Goal: Check status: Check status

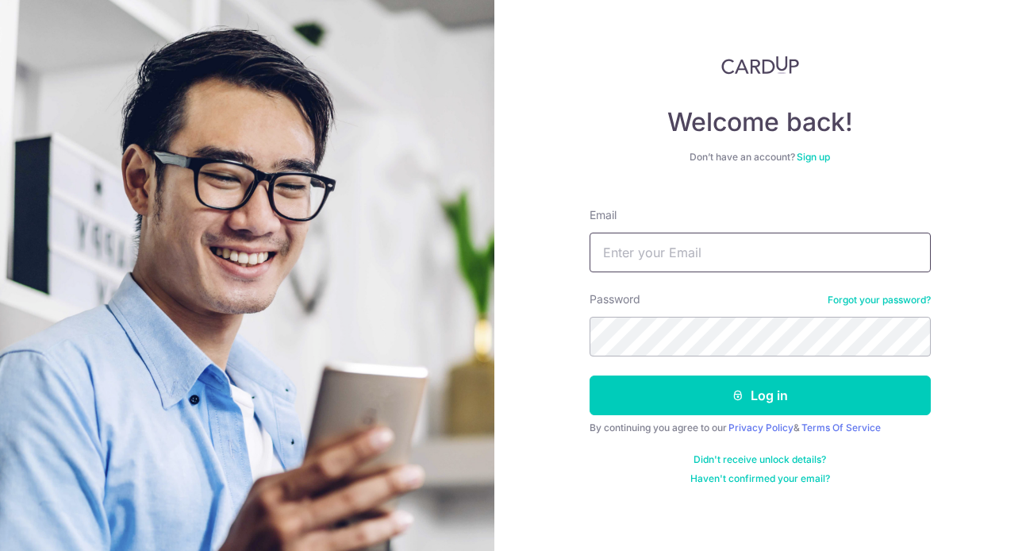
type input "[EMAIL_ADDRESS][DOMAIN_NAME]"
click at [590, 376] on button "Log in" at bounding box center [760, 396] width 341 height 40
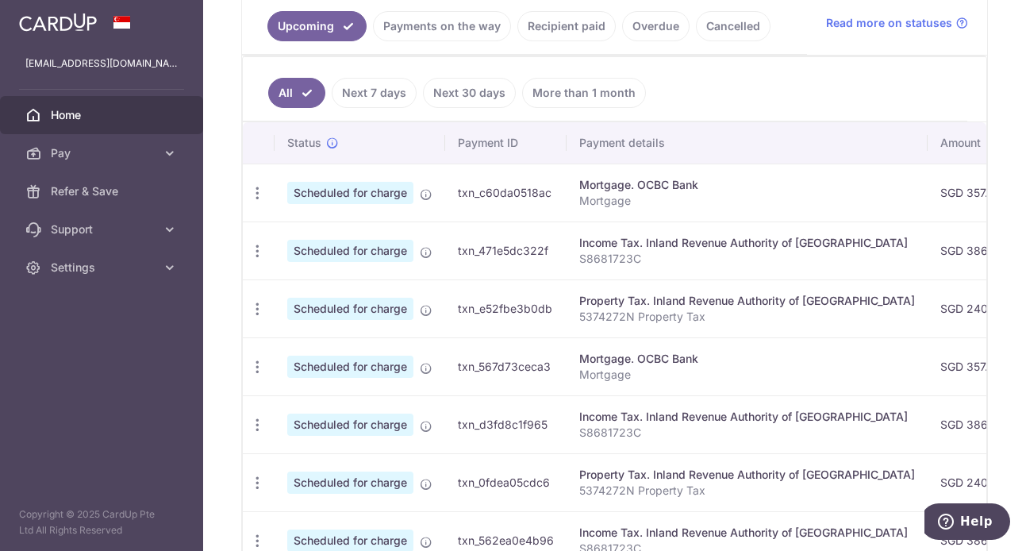
scroll to position [318, 0]
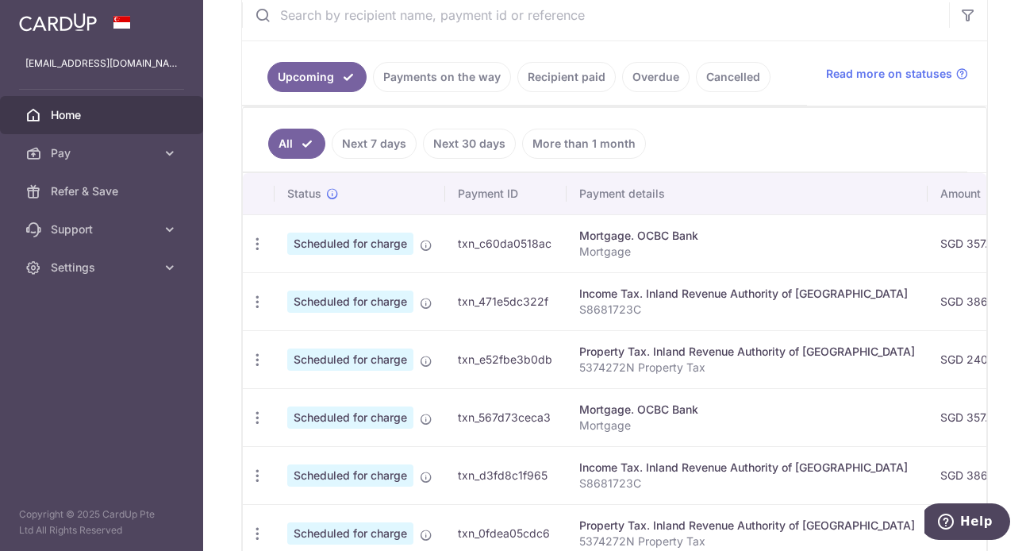
click at [587, 150] on link "More than 1 month" at bounding box center [584, 144] width 124 height 30
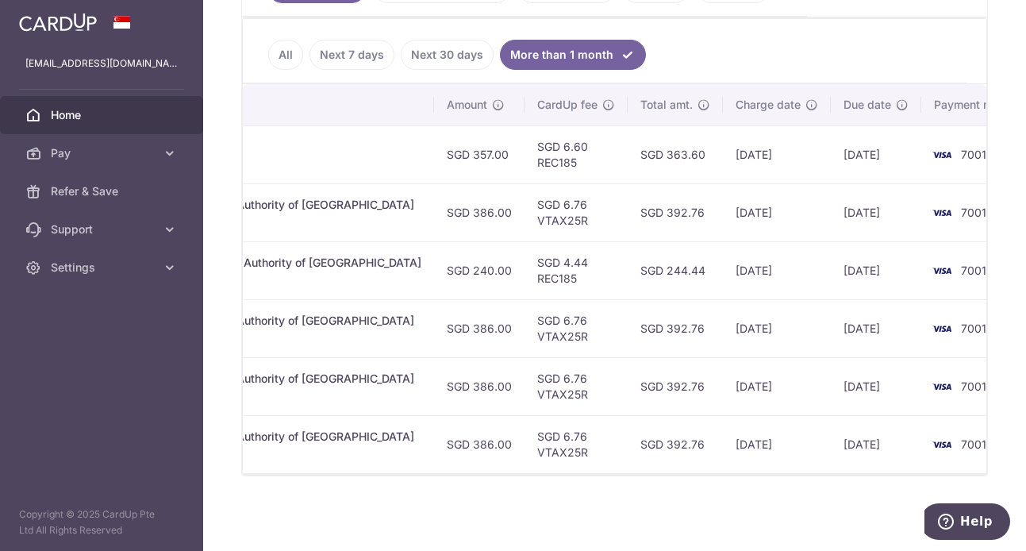
scroll to position [0, 339]
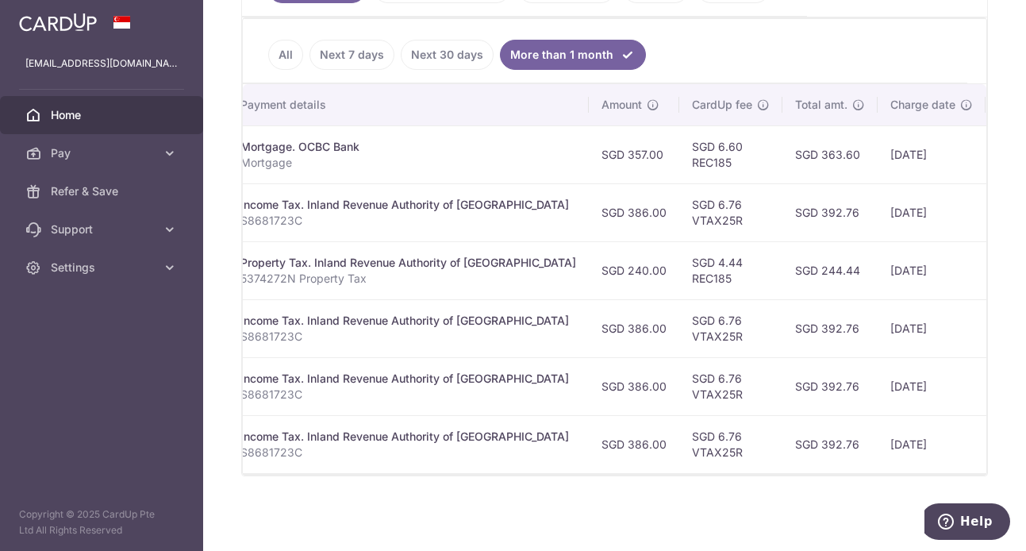
drag, startPoint x: 336, startPoint y: 461, endPoint x: 322, endPoint y: 403, distance: 59.5
click at [329, 460] on td "Income Tax. Inland Revenue Authority of [GEOGRAPHIC_DATA] S8681723C" at bounding box center [408, 444] width 361 height 58
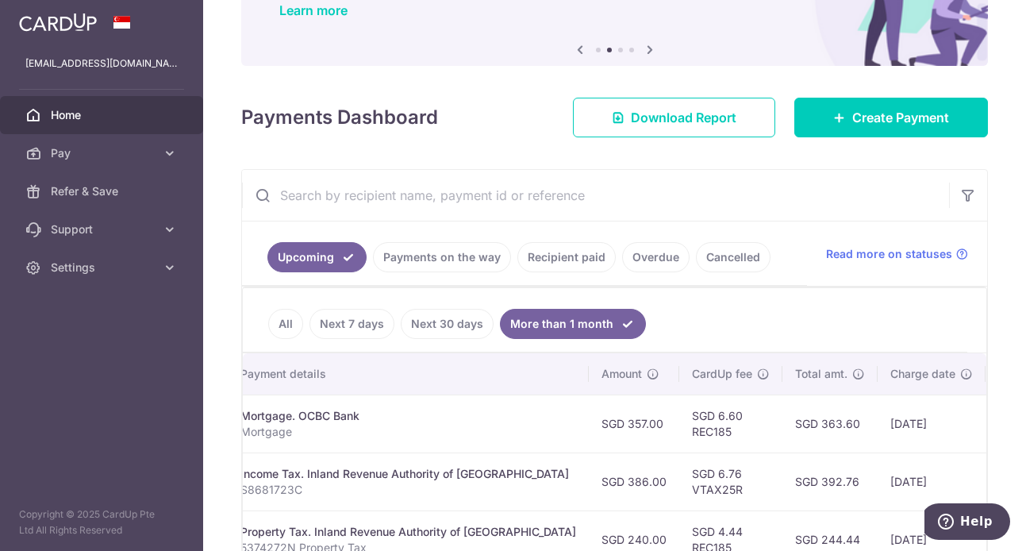
scroll to position [0, 0]
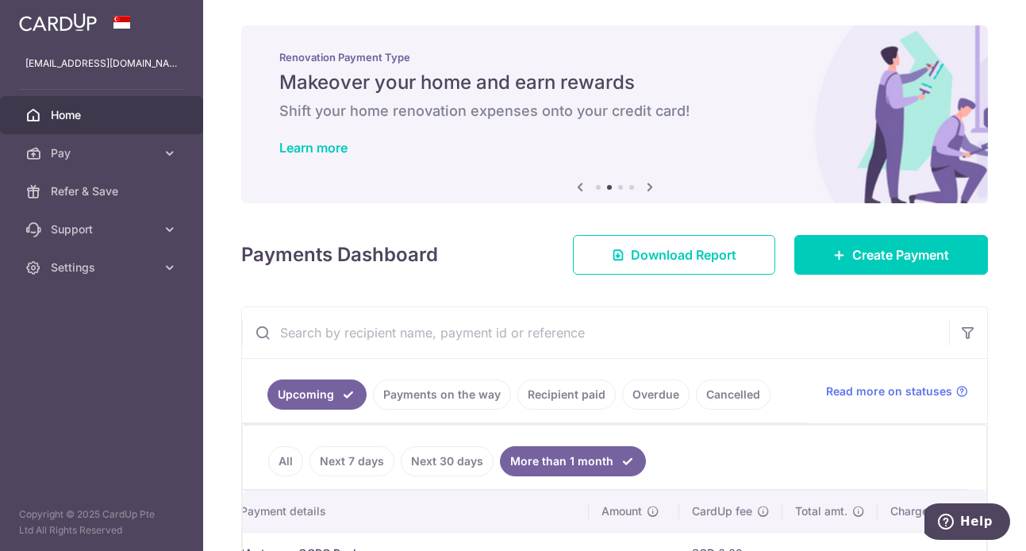
click at [480, 402] on link "Payments on the way" at bounding box center [442, 394] width 138 height 30
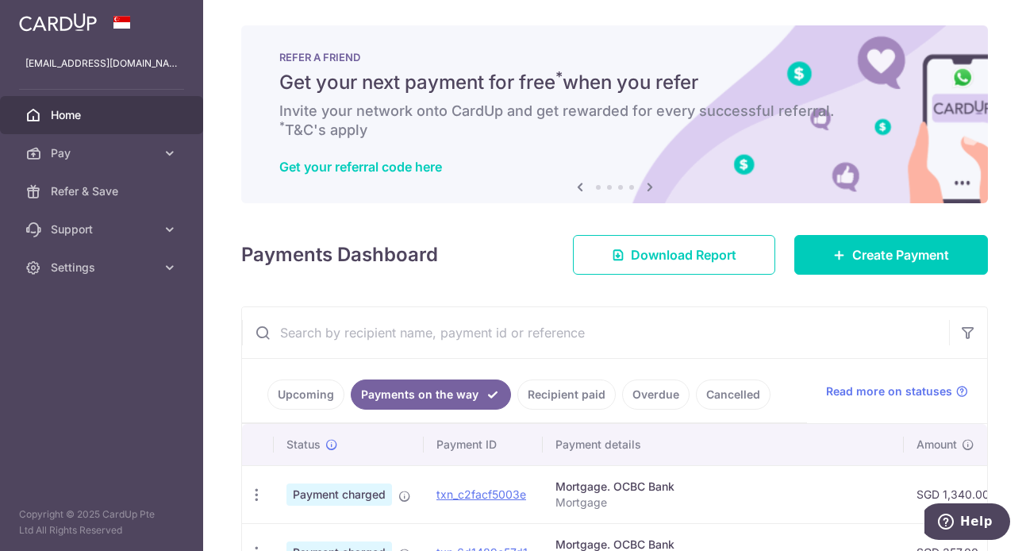
drag, startPoint x: 724, startPoint y: 397, endPoint x: 715, endPoint y: 297, distance: 100.5
click at [724, 397] on link "Cancelled" at bounding box center [733, 394] width 75 height 30
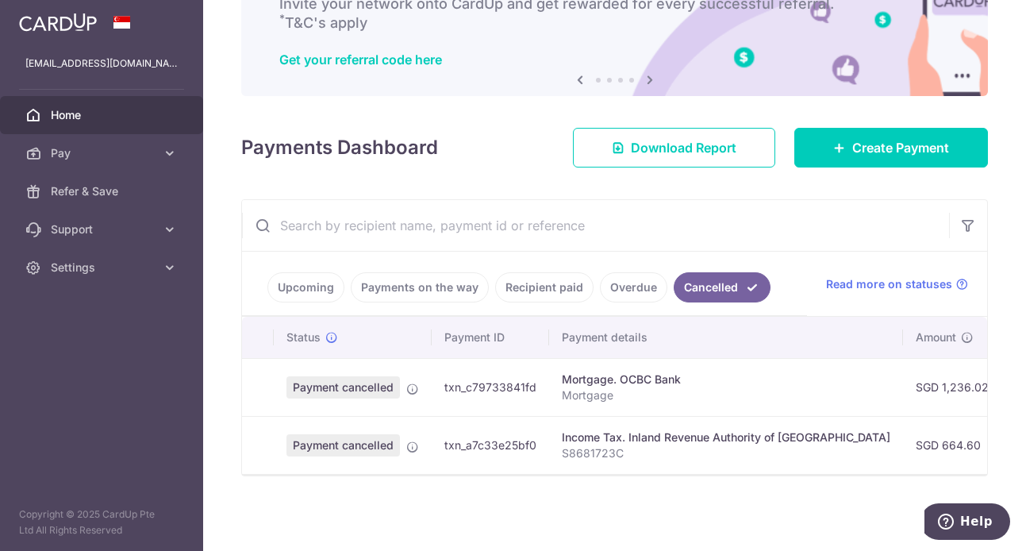
click at [642, 286] on link "Overdue" at bounding box center [633, 287] width 67 height 30
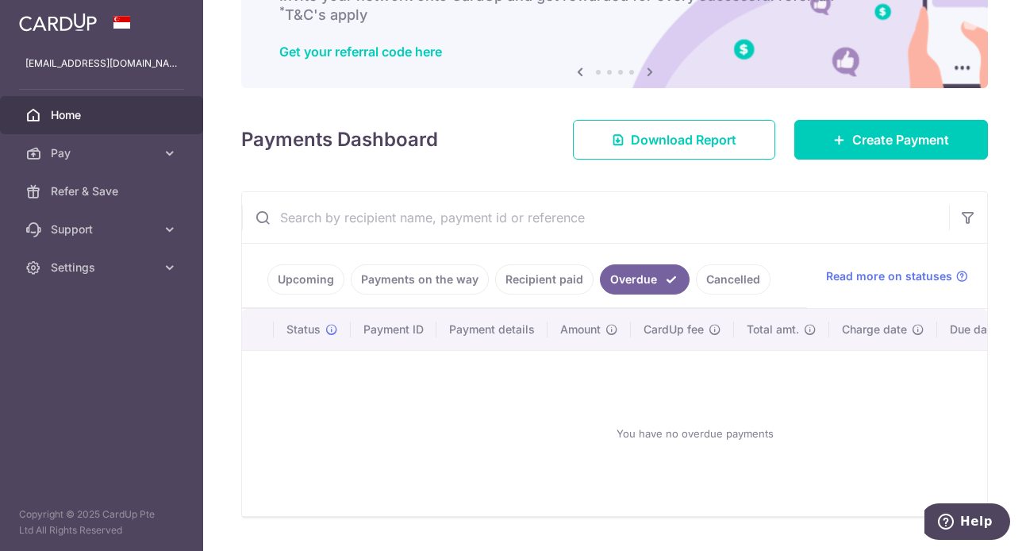
click at [412, 281] on link "Payments on the way" at bounding box center [420, 279] width 138 height 30
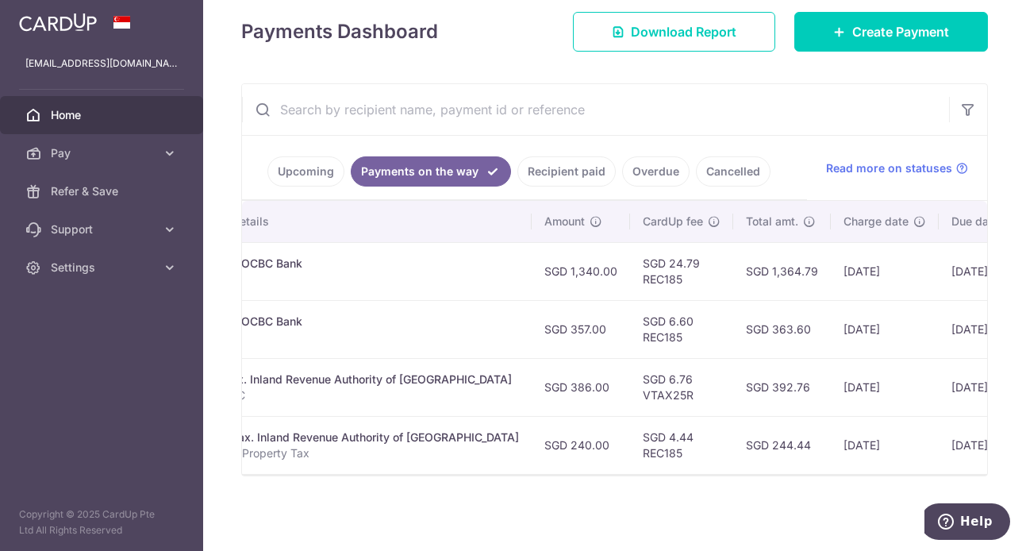
scroll to position [0, 295]
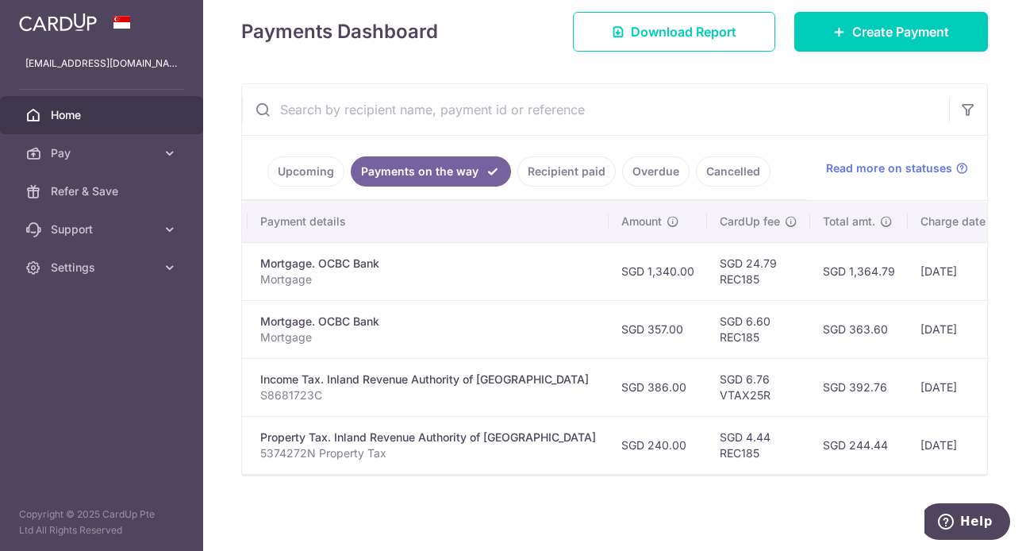
click at [569, 171] on link "Recipient paid" at bounding box center [567, 171] width 98 height 30
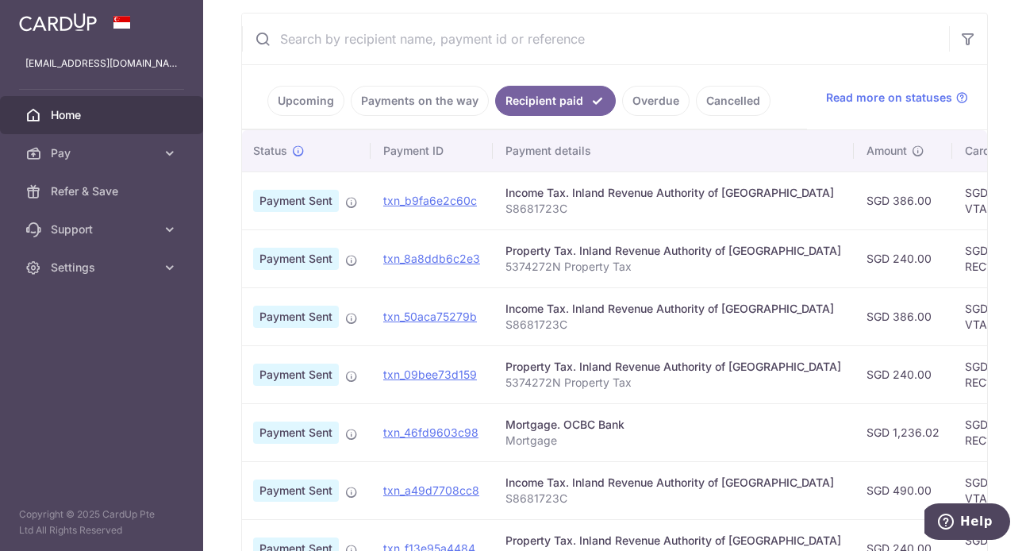
scroll to position [299, 0]
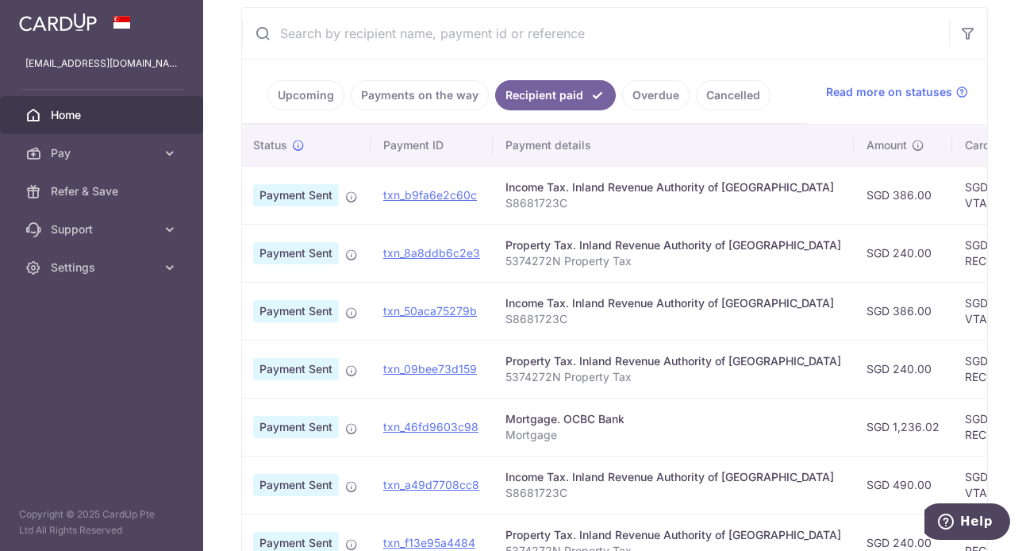
click at [308, 95] on link "Upcoming" at bounding box center [306, 95] width 77 height 30
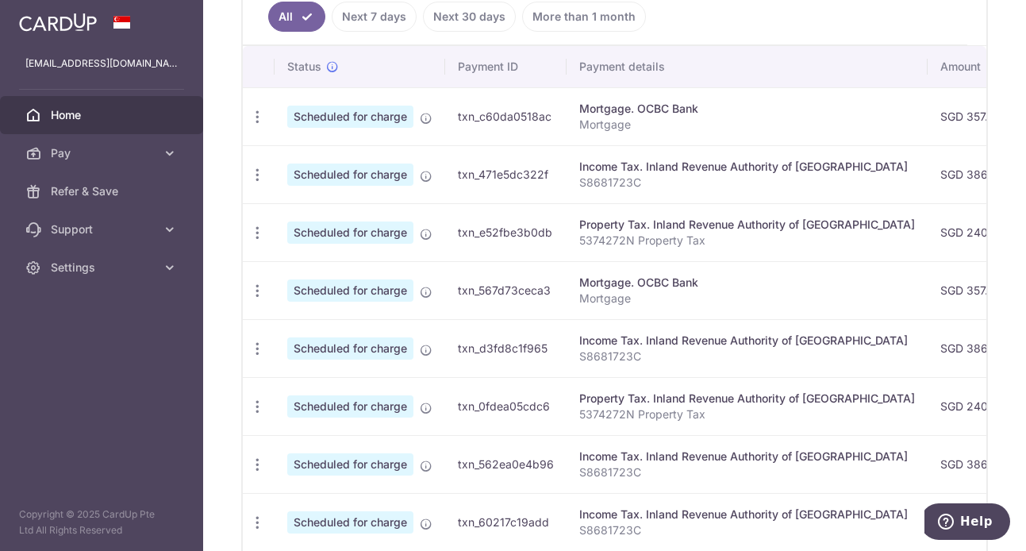
scroll to position [458, 0]
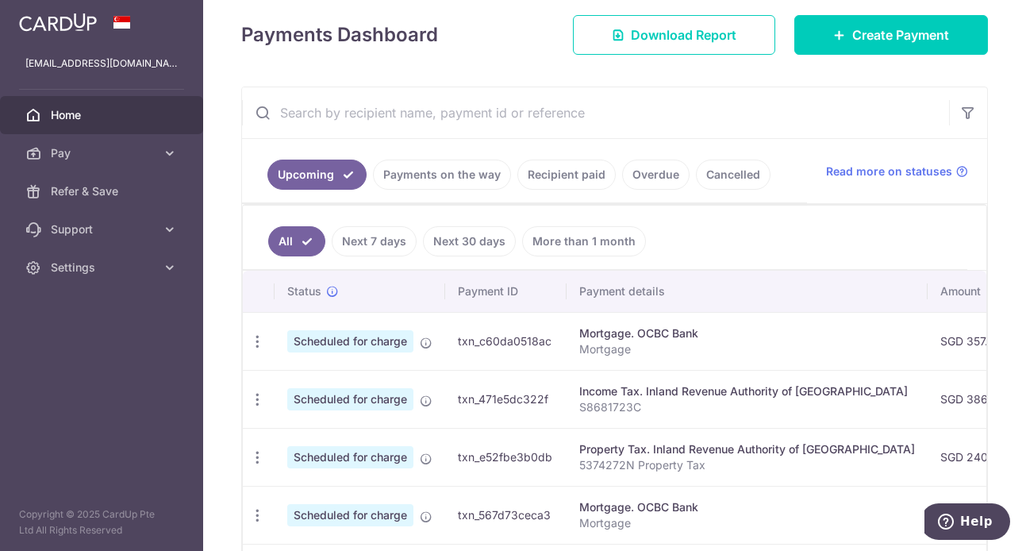
click at [421, 174] on link "Payments on the way" at bounding box center [442, 175] width 138 height 30
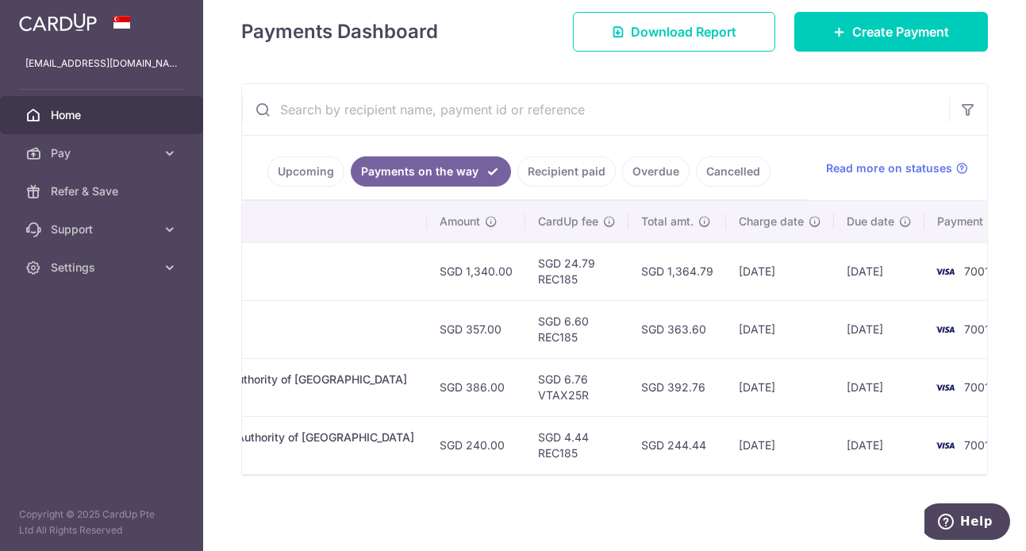
scroll to position [0, 0]
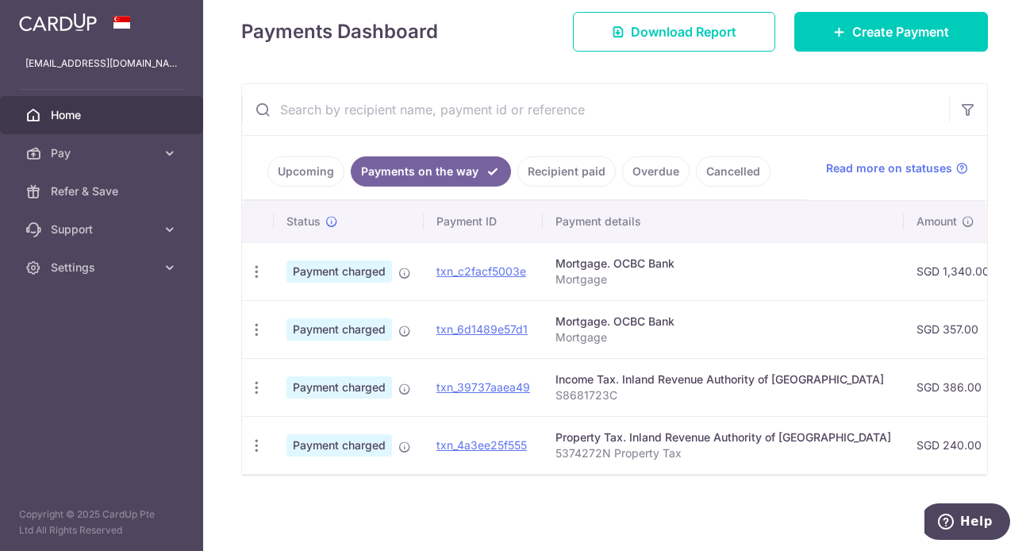
click at [645, 164] on link "Overdue" at bounding box center [655, 171] width 67 height 30
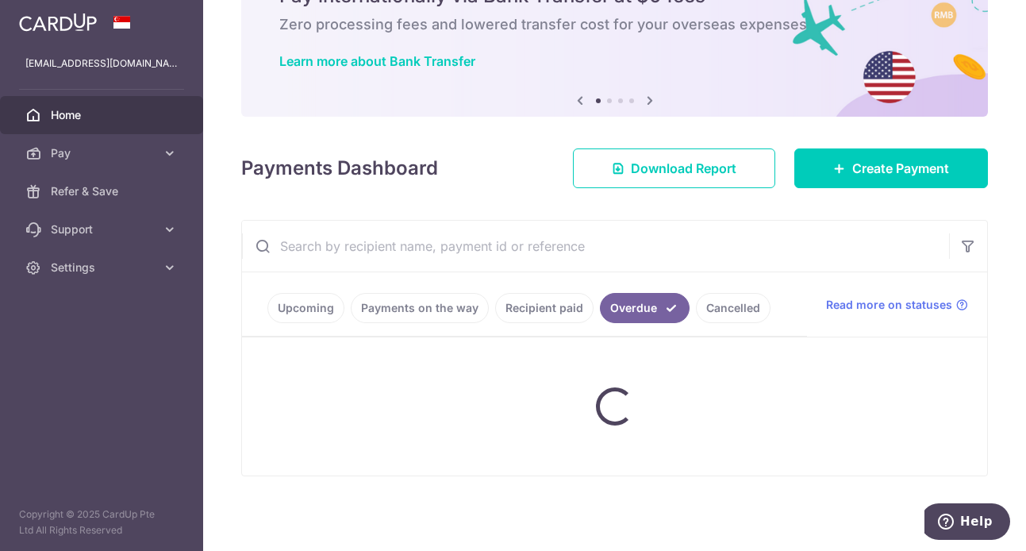
scroll to position [165, 0]
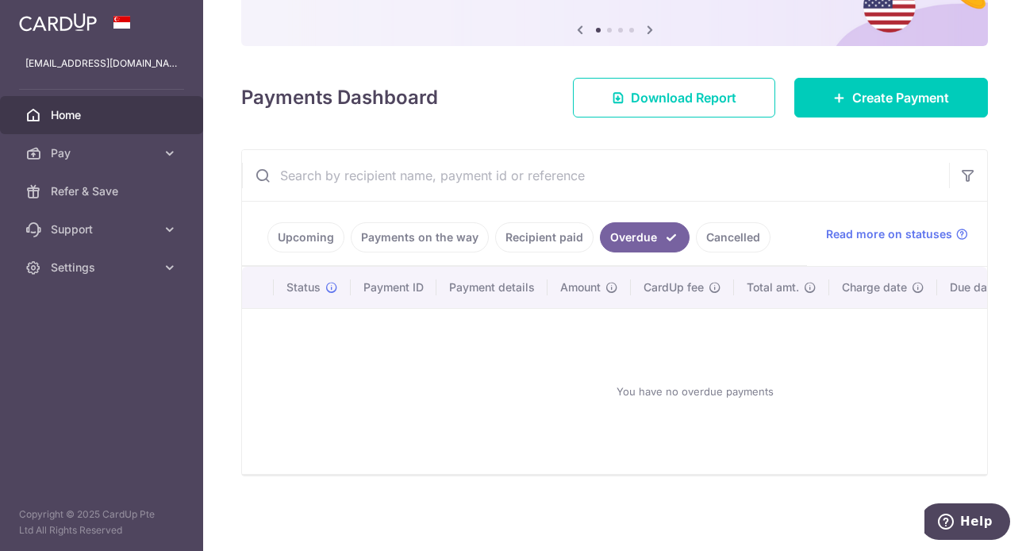
click at [533, 225] on link "Recipient paid" at bounding box center [544, 237] width 98 height 30
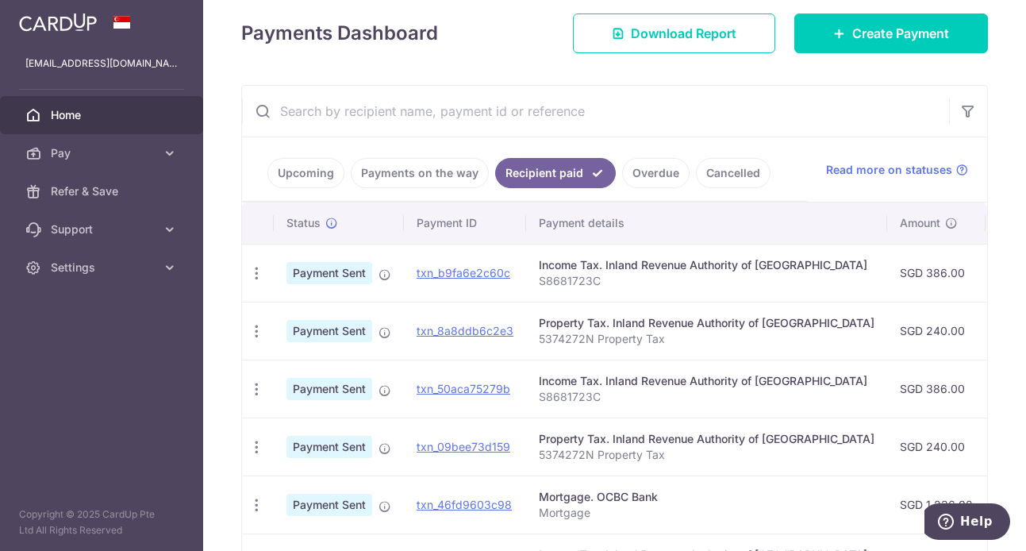
scroll to position [220, 0]
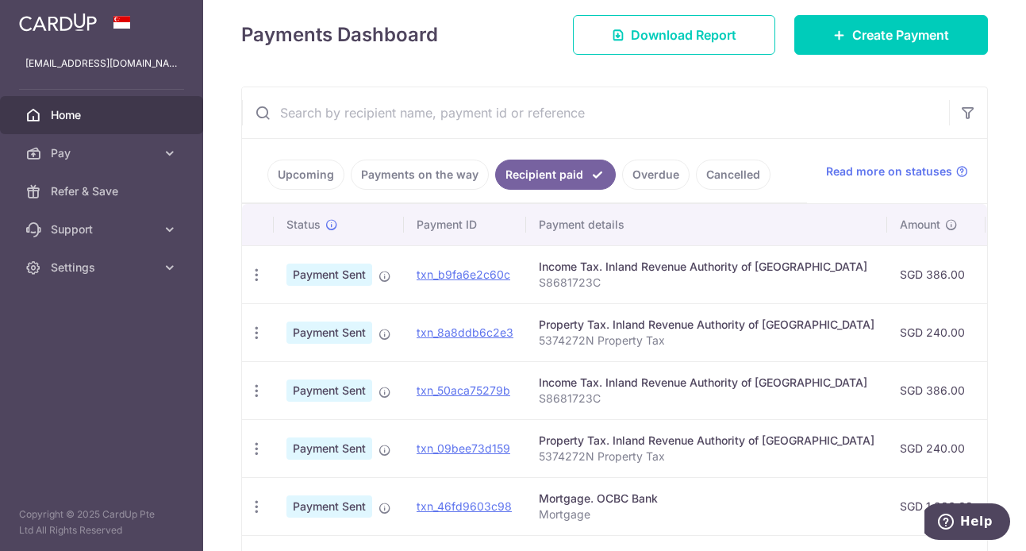
click at [646, 167] on link "Overdue" at bounding box center [655, 175] width 67 height 30
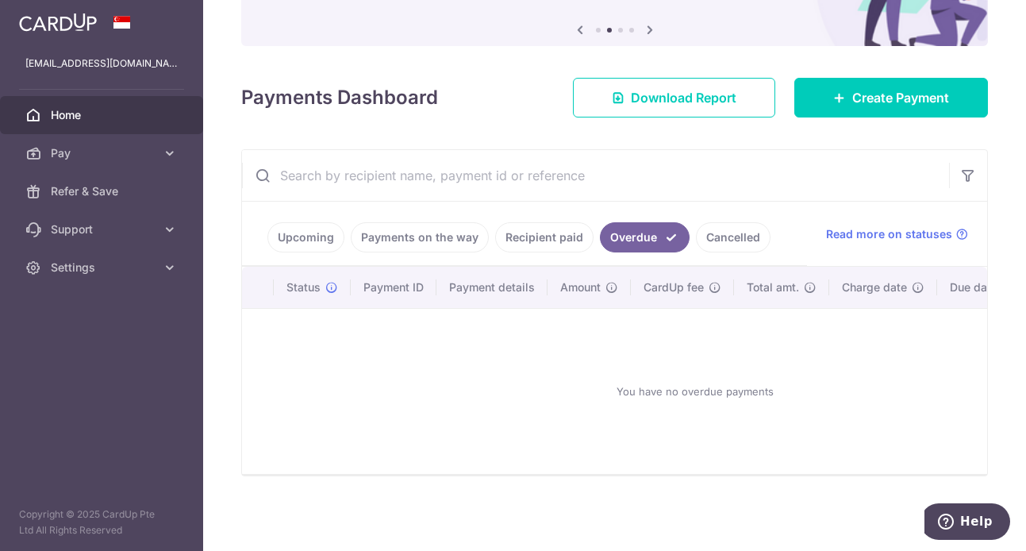
click at [289, 230] on link "Upcoming" at bounding box center [306, 237] width 77 height 30
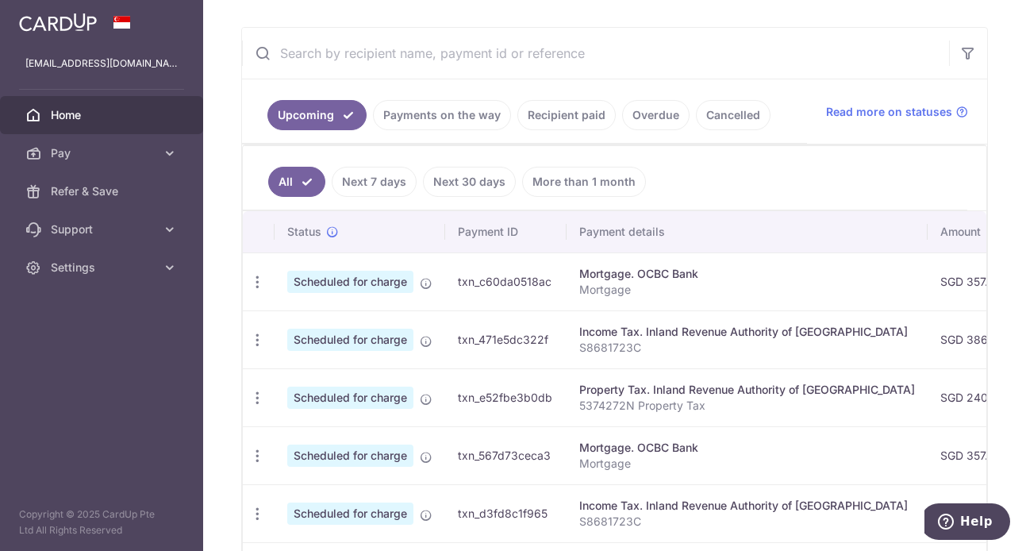
scroll to position [191, 0]
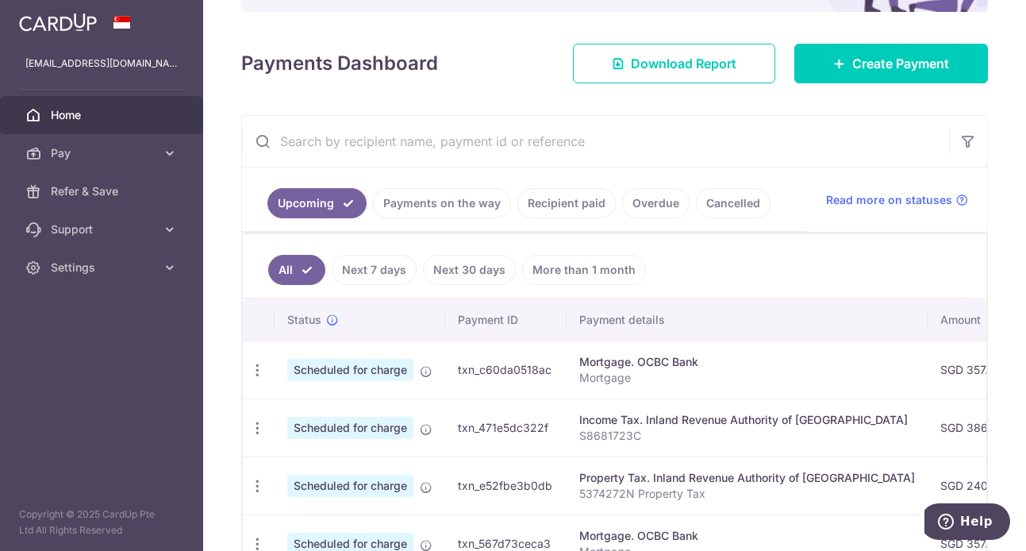
click at [793, 251] on ul "All Next 7 days Next 30 days More than 1 month" at bounding box center [605, 266] width 725 height 64
click at [529, 204] on link "Recipient paid" at bounding box center [567, 203] width 98 height 30
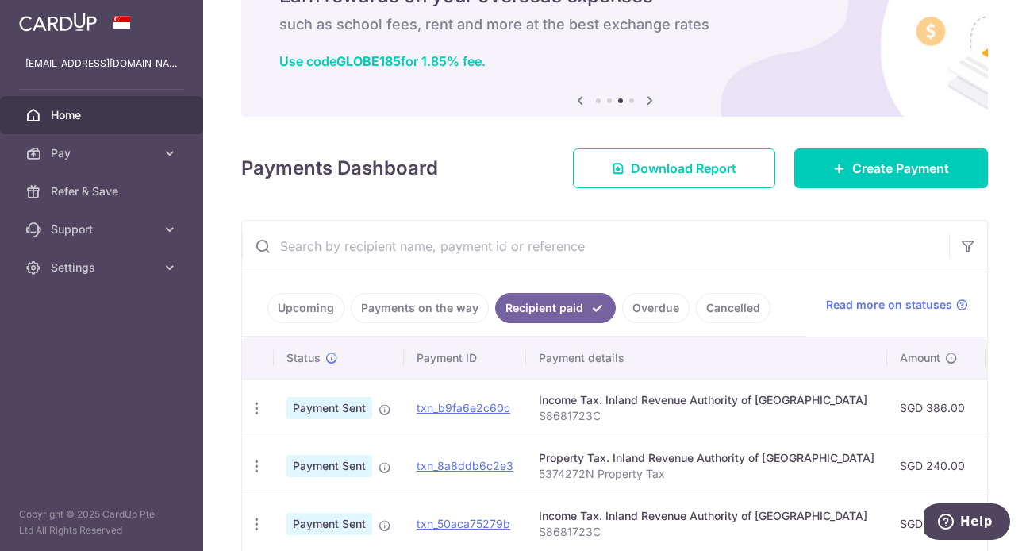
scroll to position [245, 0]
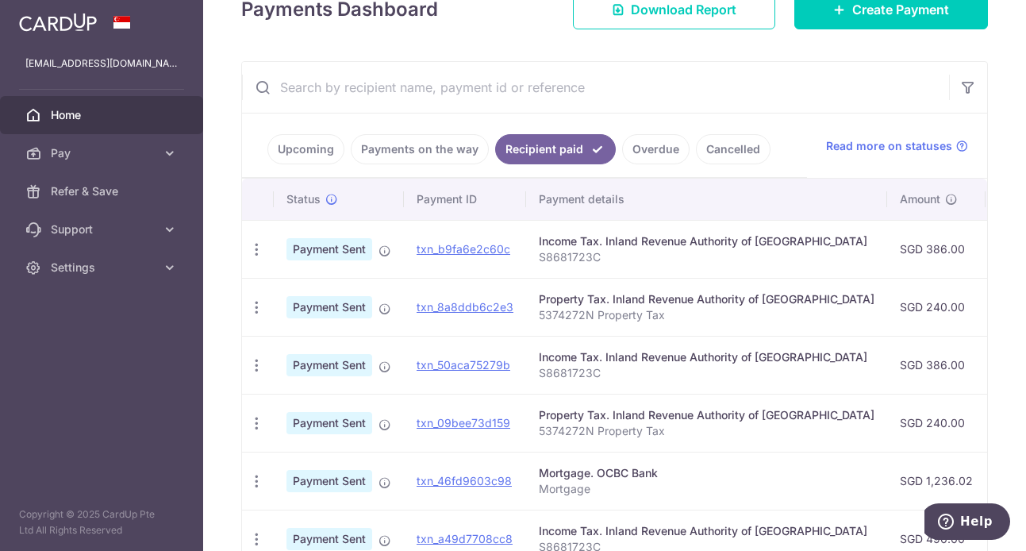
click at [423, 157] on link "Payments on the way" at bounding box center [420, 149] width 138 height 30
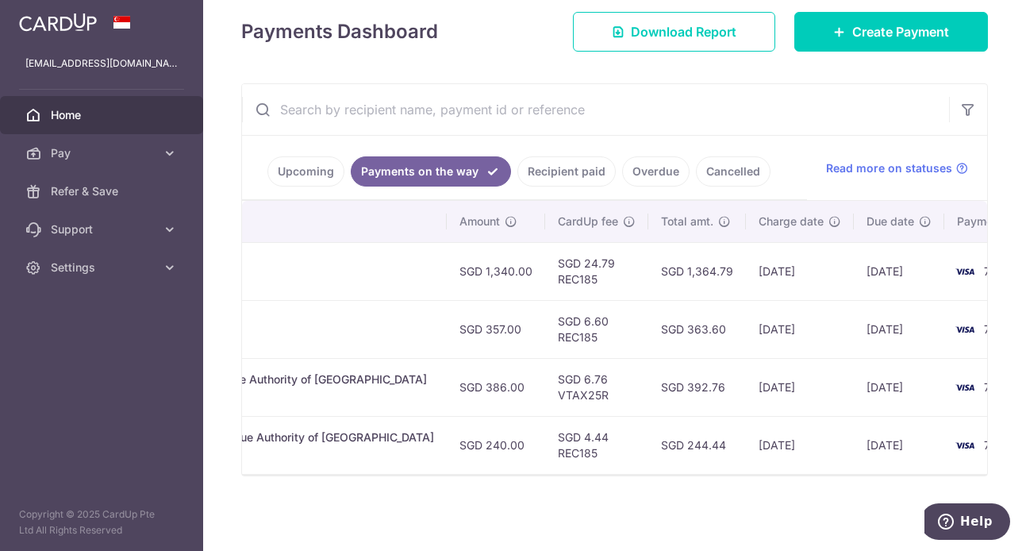
scroll to position [0, 477]
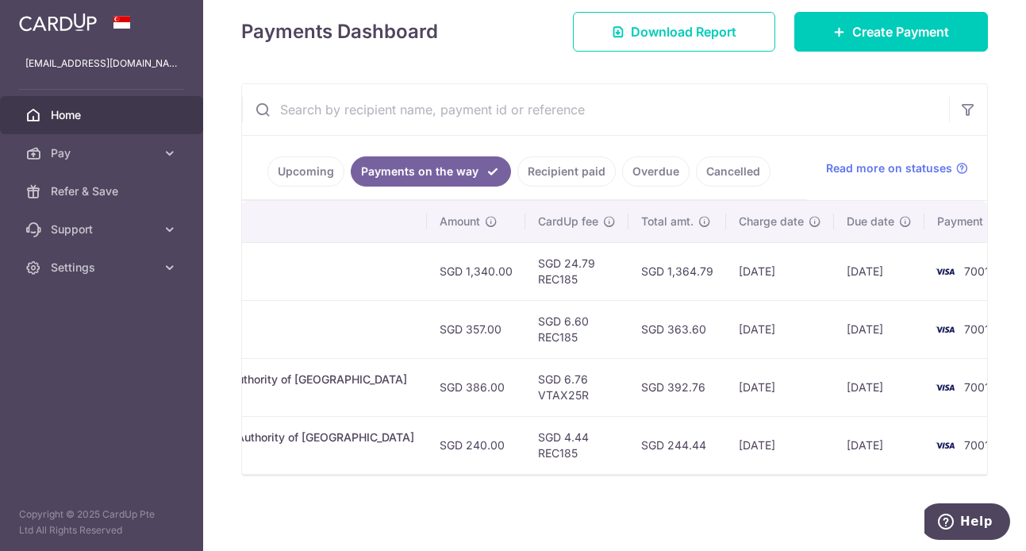
drag, startPoint x: 956, startPoint y: 463, endPoint x: 510, endPoint y: 435, distance: 447.0
click at [510, 435] on tr "PDF Receipt Payment charged txn_4a3ee25f555 Property Tax. Inland Revenue Author…" at bounding box center [405, 445] width 1281 height 58
drag, startPoint x: 656, startPoint y: 533, endPoint x: 688, endPoint y: 492, distance: 51.9
click at [657, 533] on div "× Pause Schedule Pause all future payments in this series Pause just this one p…" at bounding box center [614, 275] width 823 height 551
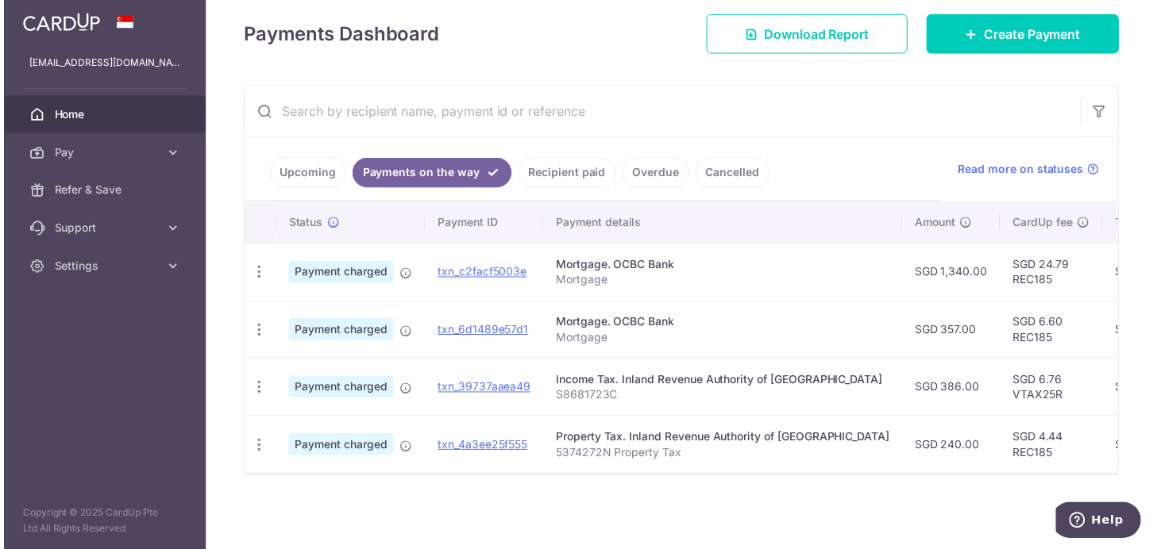
scroll to position [231, 0]
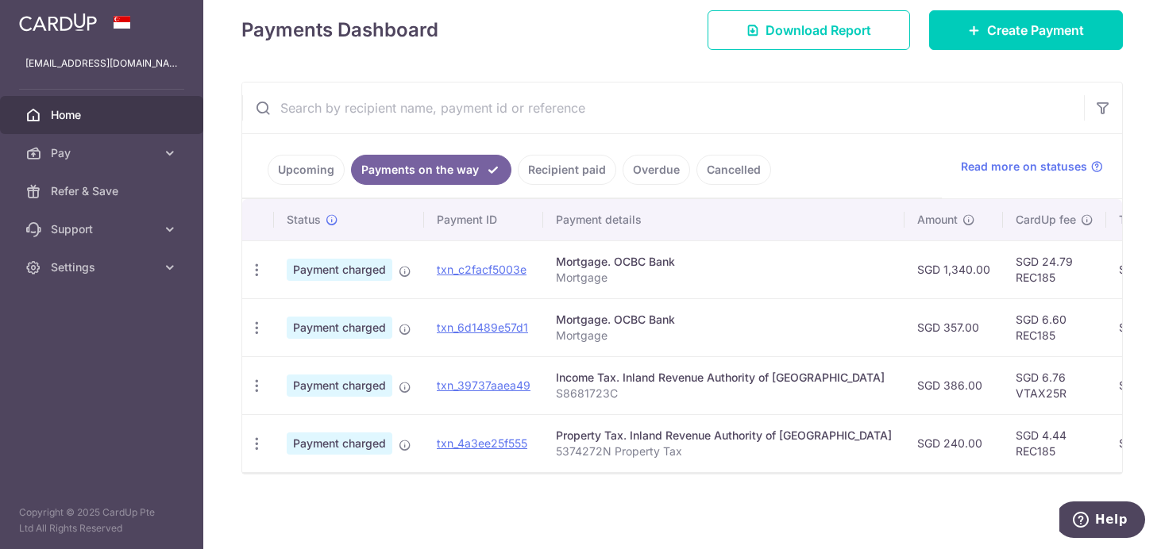
click at [672, 83] on input "text" at bounding box center [663, 108] width 842 height 51
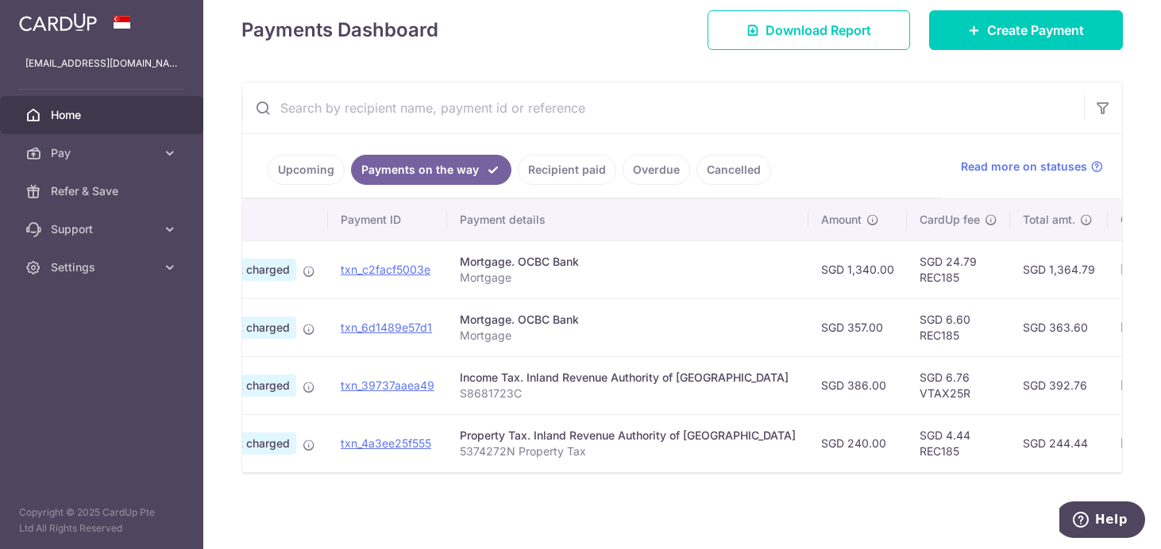
scroll to position [0, 0]
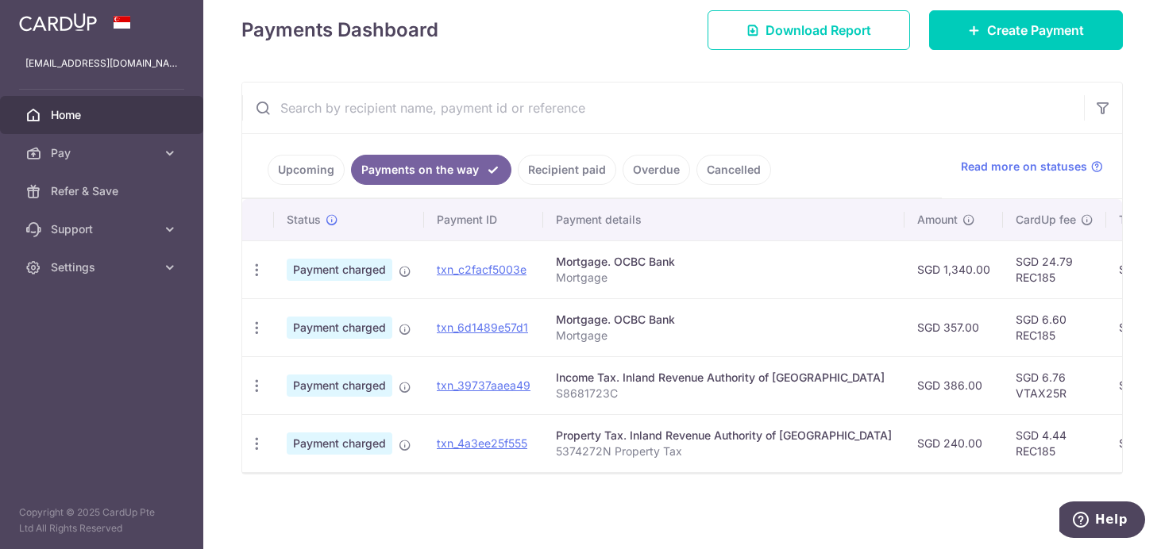
click at [218, 351] on div "× Pause Schedule Pause all future payments in this series Pause just this one p…" at bounding box center [681, 274] width 957 height 549
click at [297, 161] on link "Upcoming" at bounding box center [306, 170] width 77 height 30
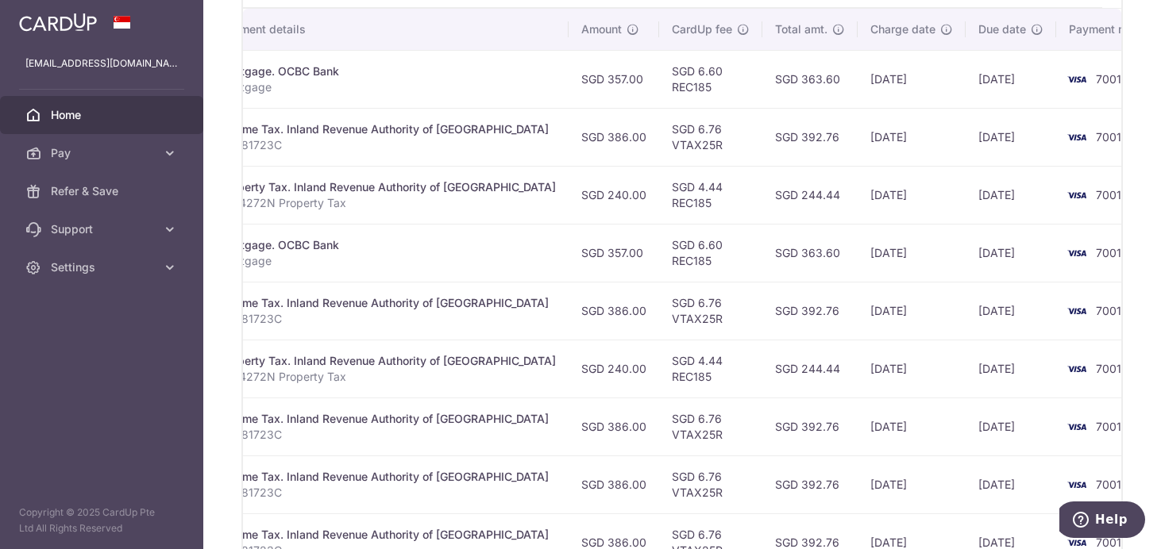
scroll to position [352, 0]
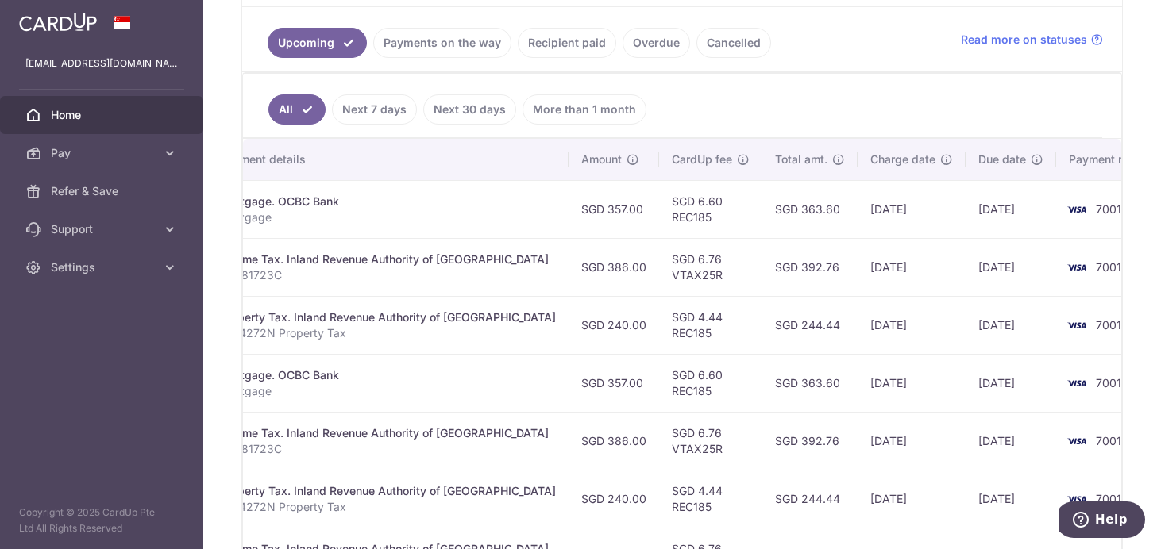
click at [467, 49] on link "Payments on the way" at bounding box center [442, 43] width 138 height 30
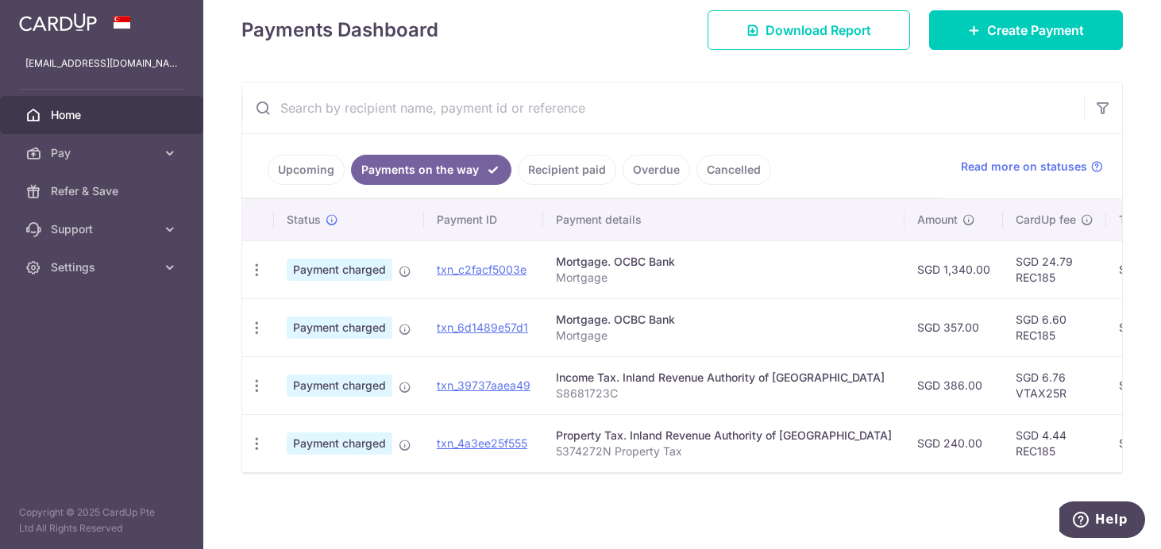
scroll to position [0, 77]
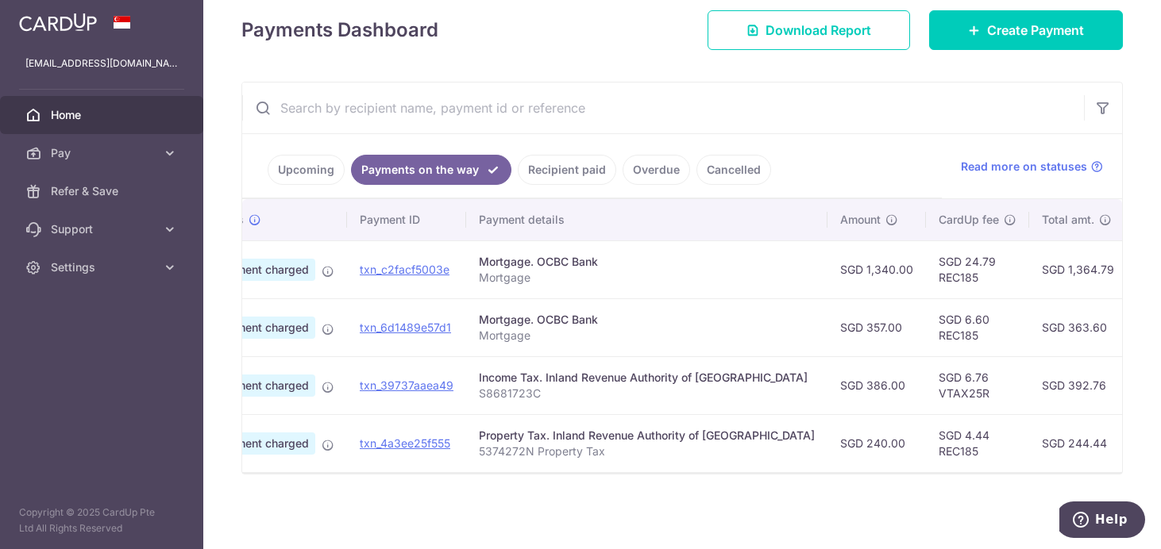
drag, startPoint x: 910, startPoint y: 472, endPoint x: 793, endPoint y: 494, distance: 118.7
click at [795, 495] on div "× Pause Schedule Pause all future payments in this series Pause just this one p…" at bounding box center [681, 274] width 957 height 549
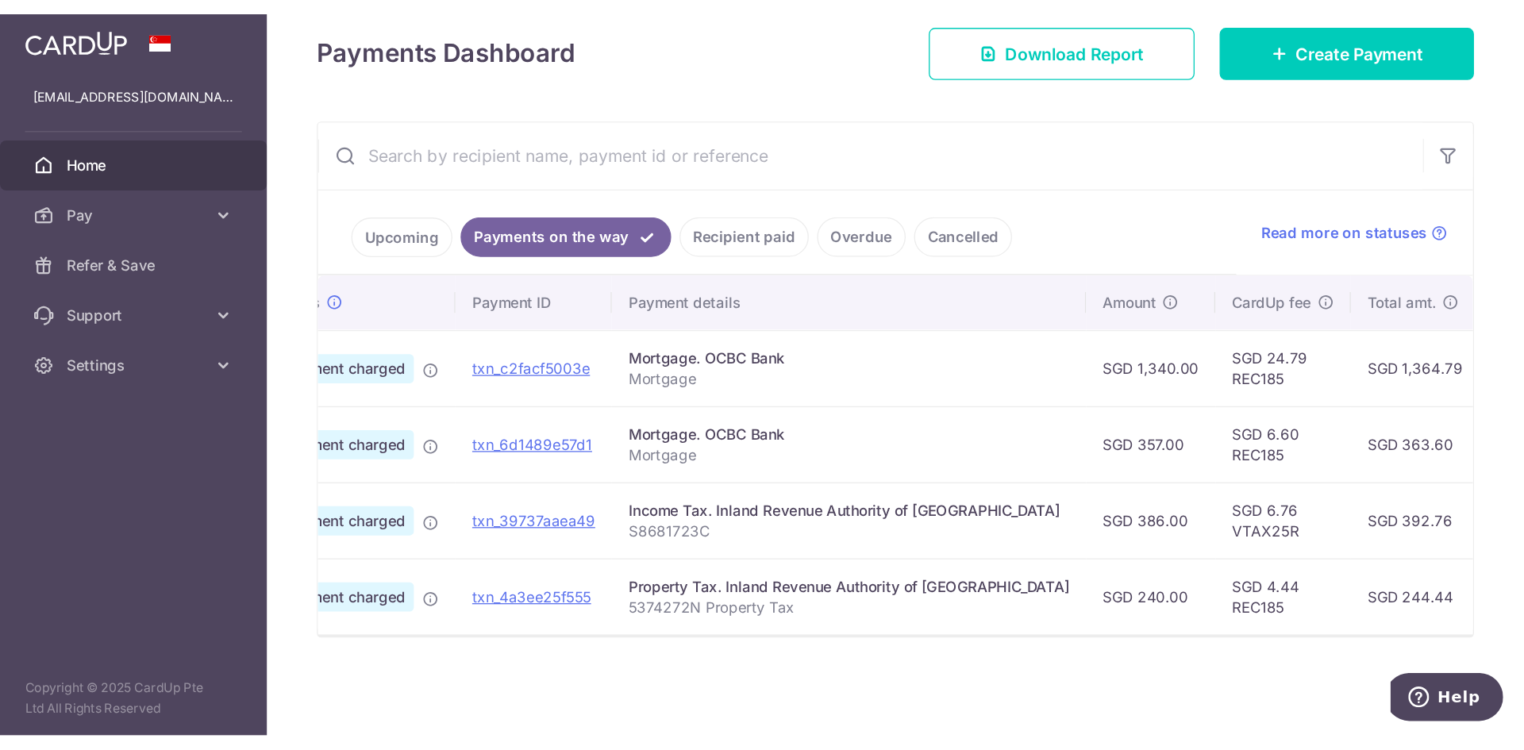
scroll to position [0, 0]
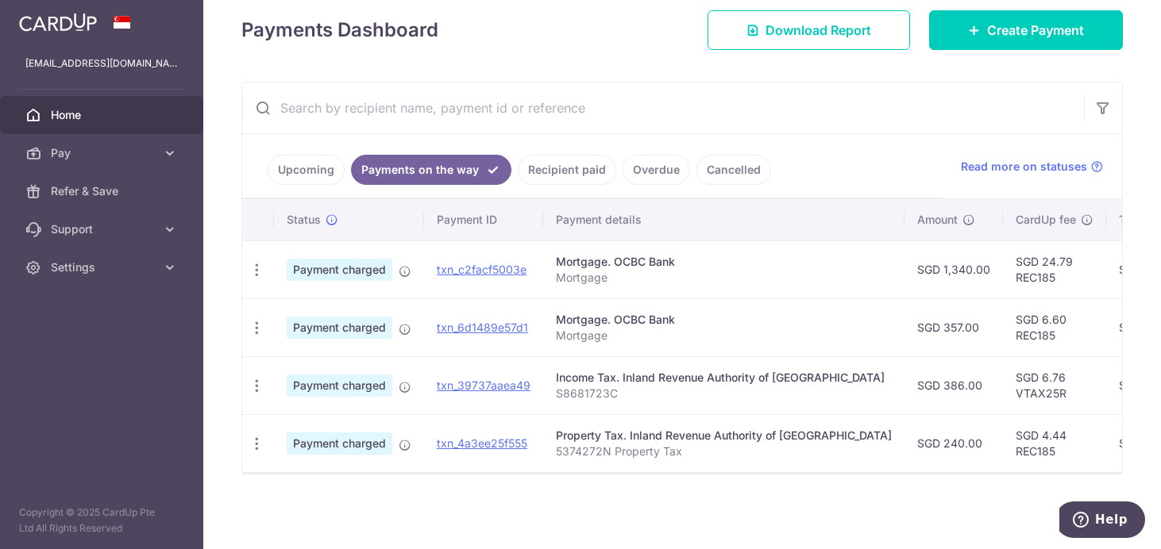
drag, startPoint x: 753, startPoint y: 478, endPoint x: 698, endPoint y: 480, distance: 54.8
click at [698, 480] on div "× Pause Schedule Pause all future payments in this series Pause just this one p…" at bounding box center [681, 274] width 957 height 549
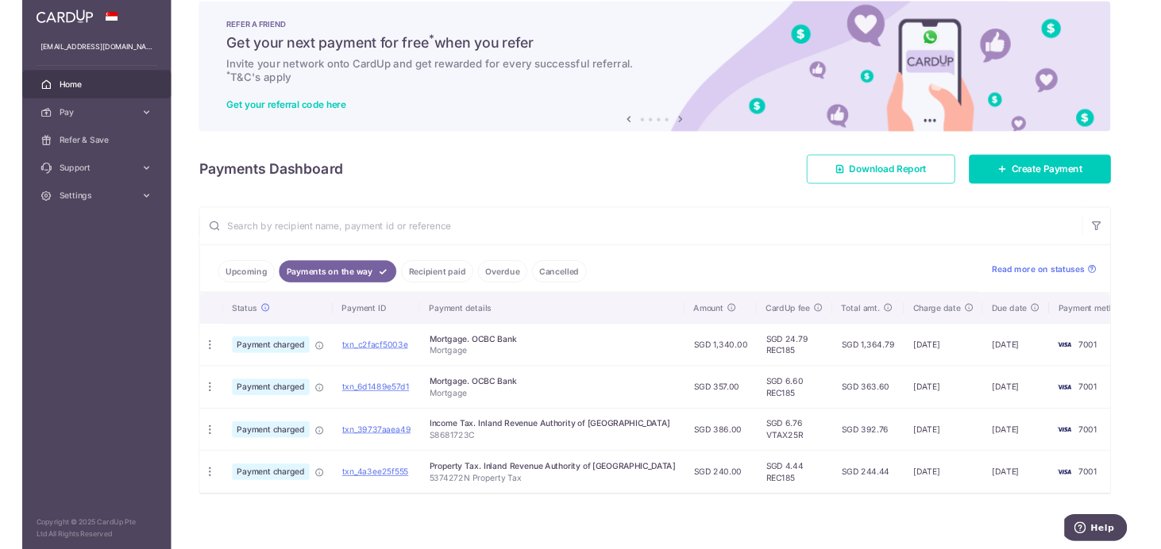
scroll to position [233, 0]
